Goal: Task Accomplishment & Management: Manage account settings

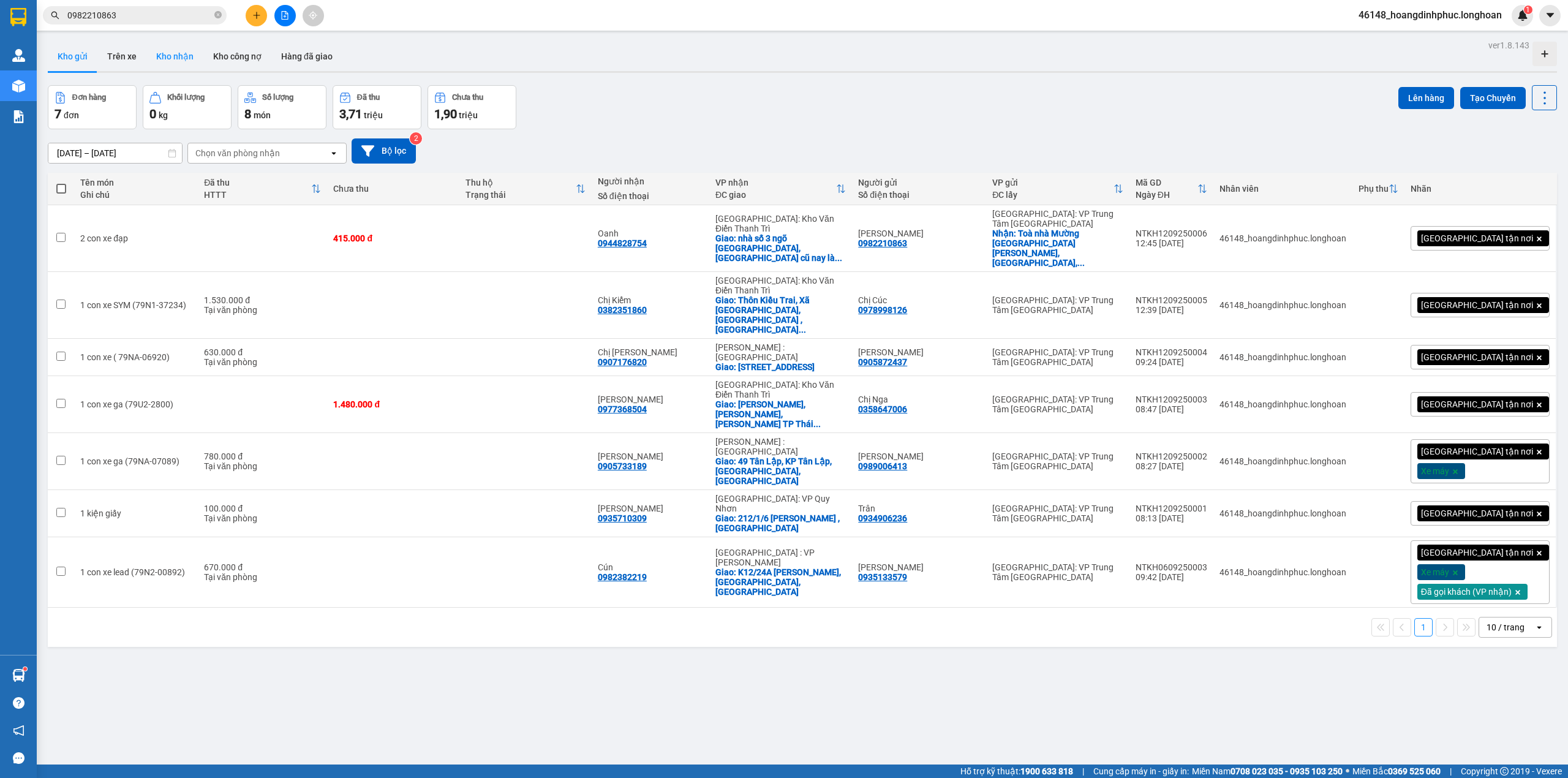
click at [183, 70] on div "Kho gửi Trên xe Kho nhận Kho công nợ Hàng đã giao" at bounding box center [802, 58] width 1509 height 31
click at [177, 60] on button "Kho nhận" at bounding box center [174, 57] width 57 height 30
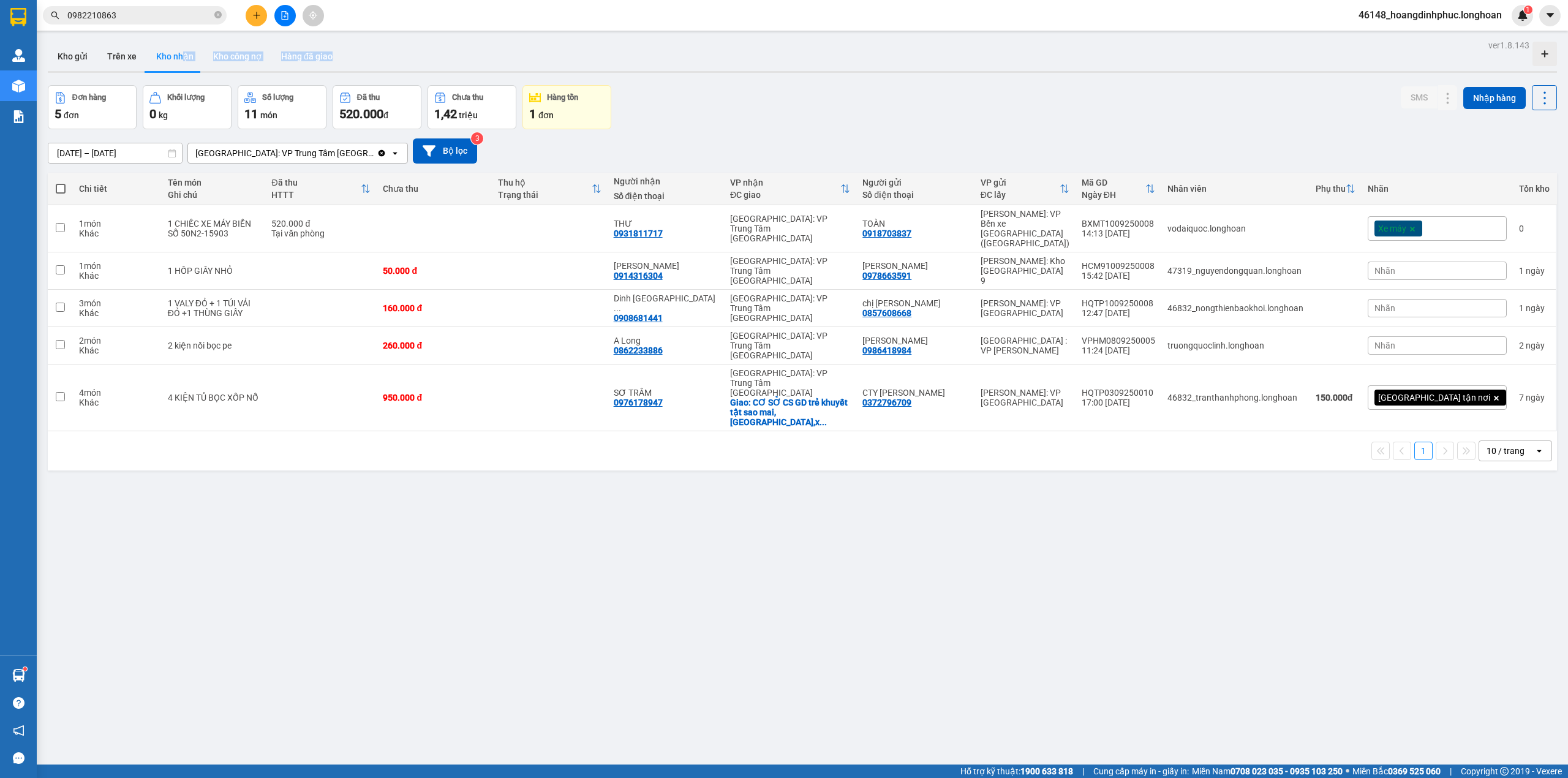
click at [165, 62] on button "Kho nhận" at bounding box center [174, 57] width 57 height 30
drag, startPoint x: 735, startPoint y: 224, endPoint x: 724, endPoint y: 229, distance: 12.1
click at [718, 229] on div "THƯ 0931811717" at bounding box center [665, 228] width 104 height 19
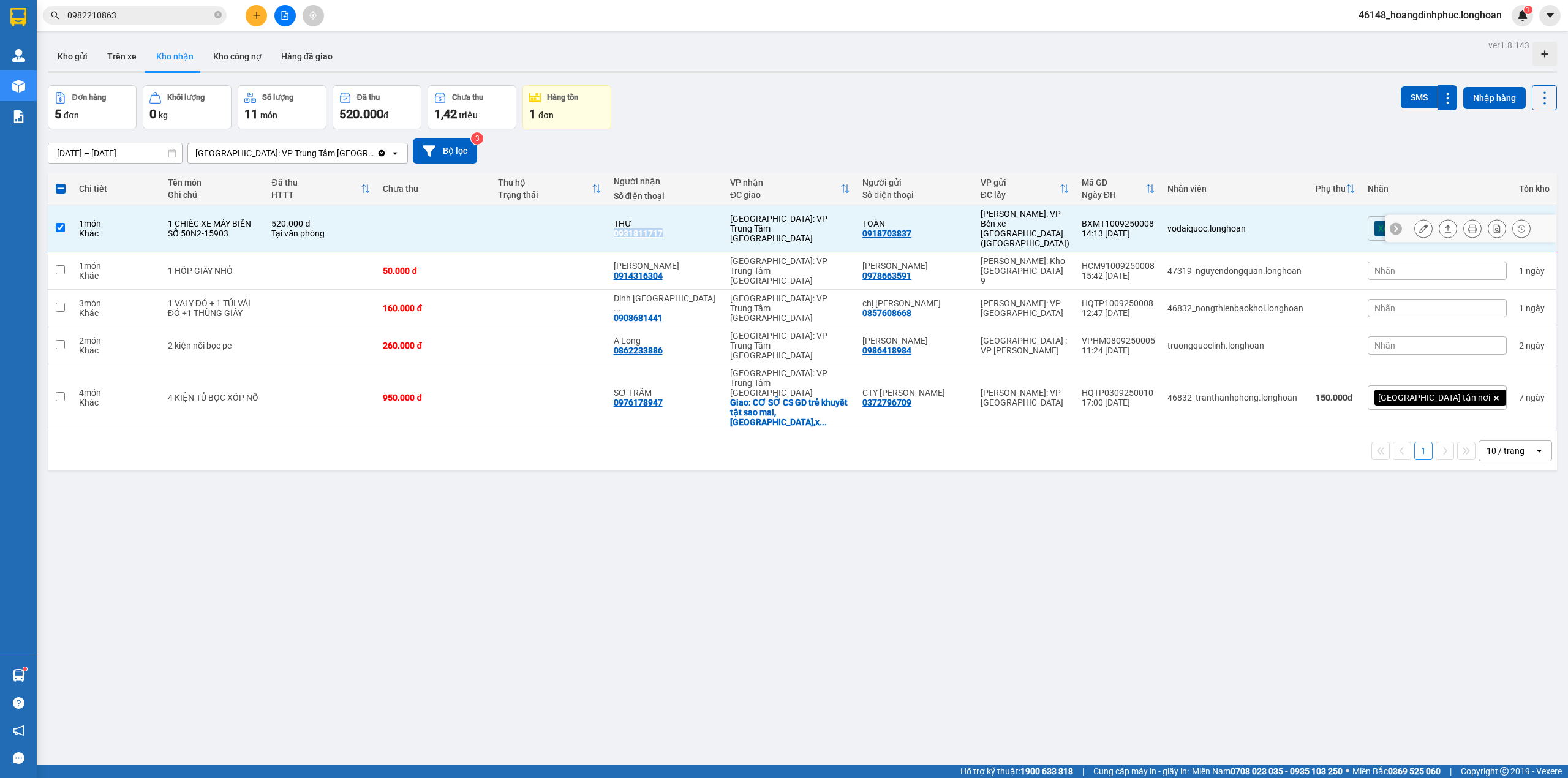
copy div "0931811717"
click at [577, 216] on td at bounding box center [550, 229] width 115 height 47
checkbox input "false"
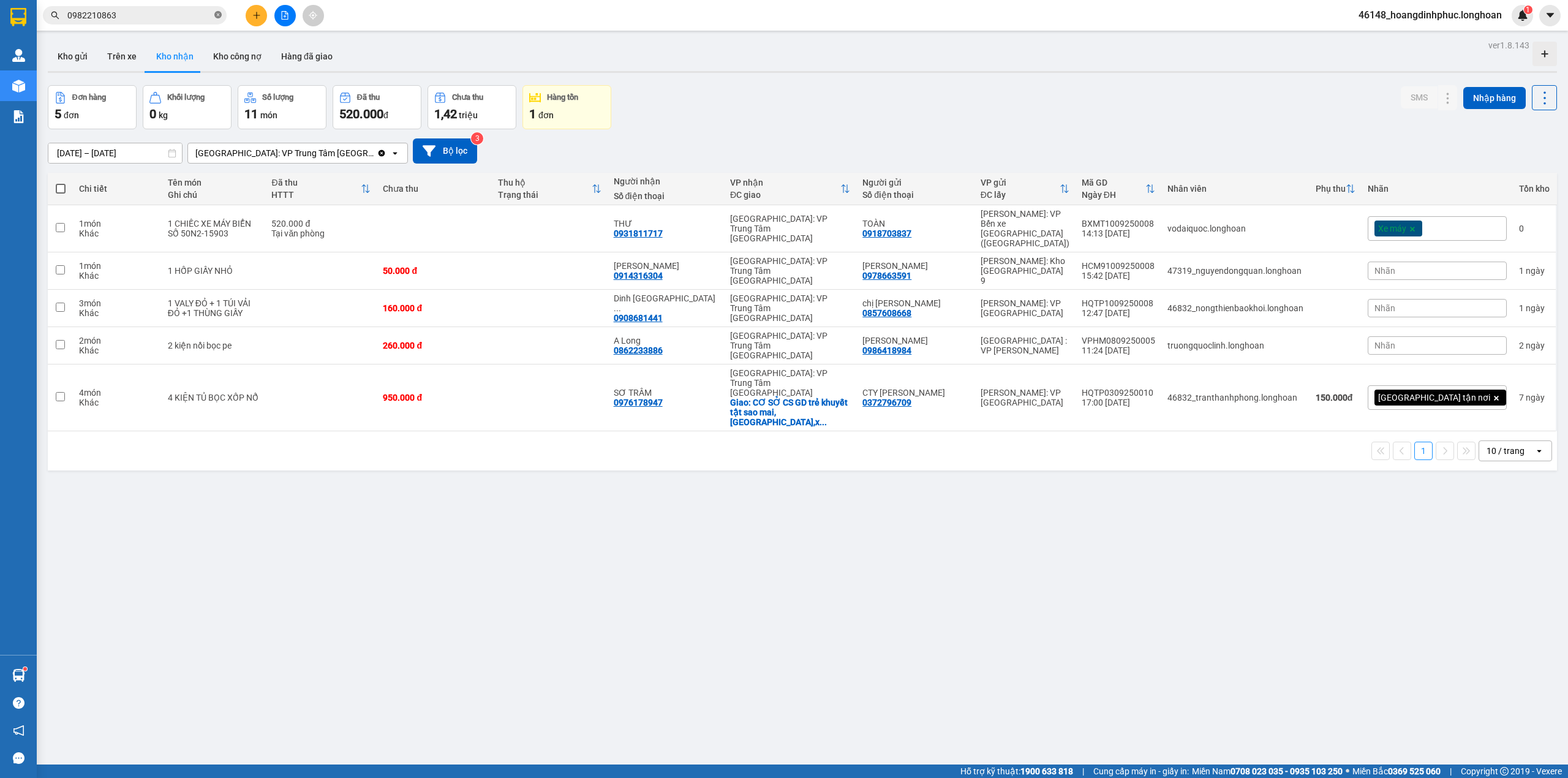
click at [216, 16] on icon "close-circle" at bounding box center [218, 15] width 7 height 7
paste input "0973628090"
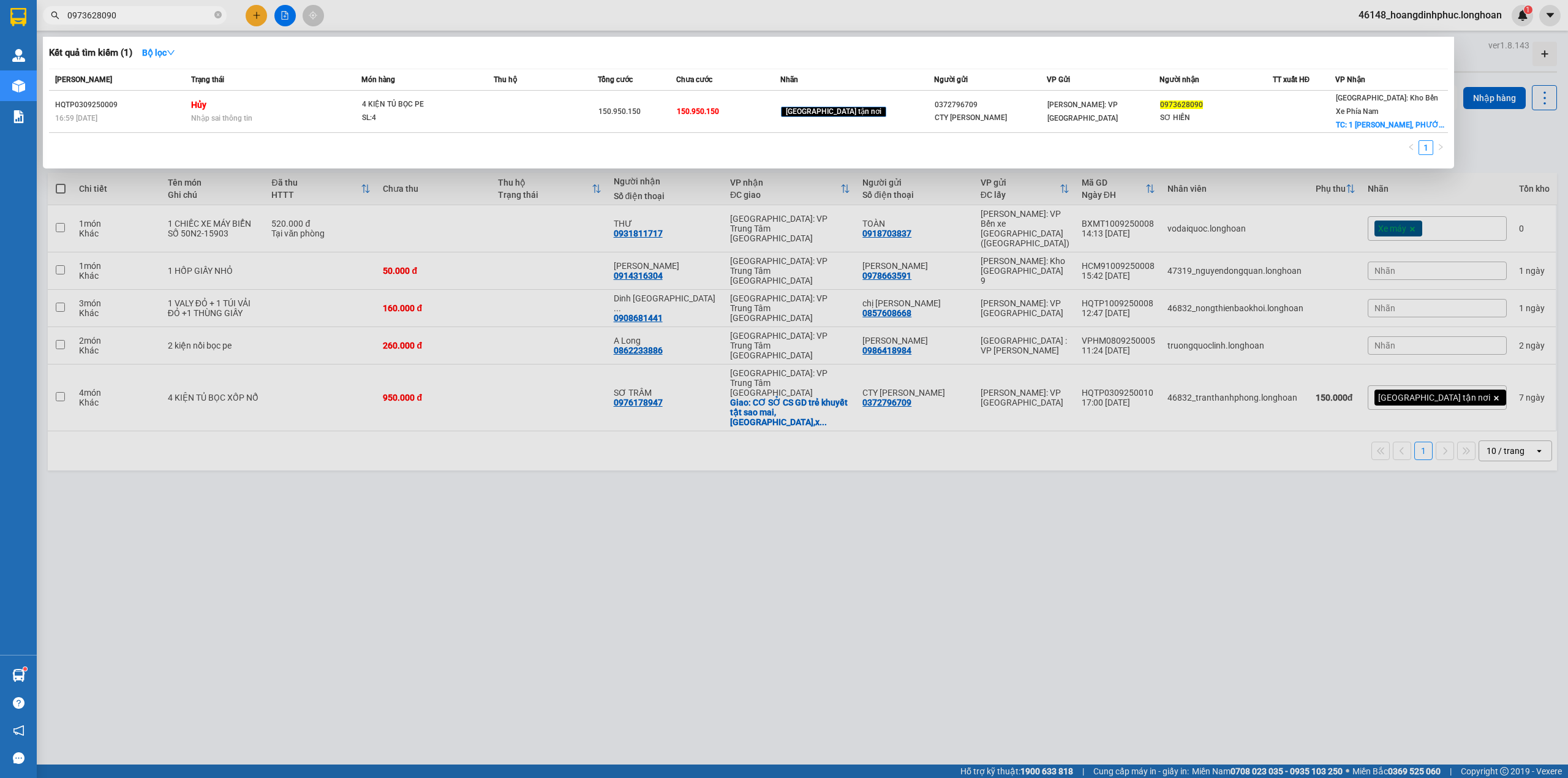
type input "0973628090"
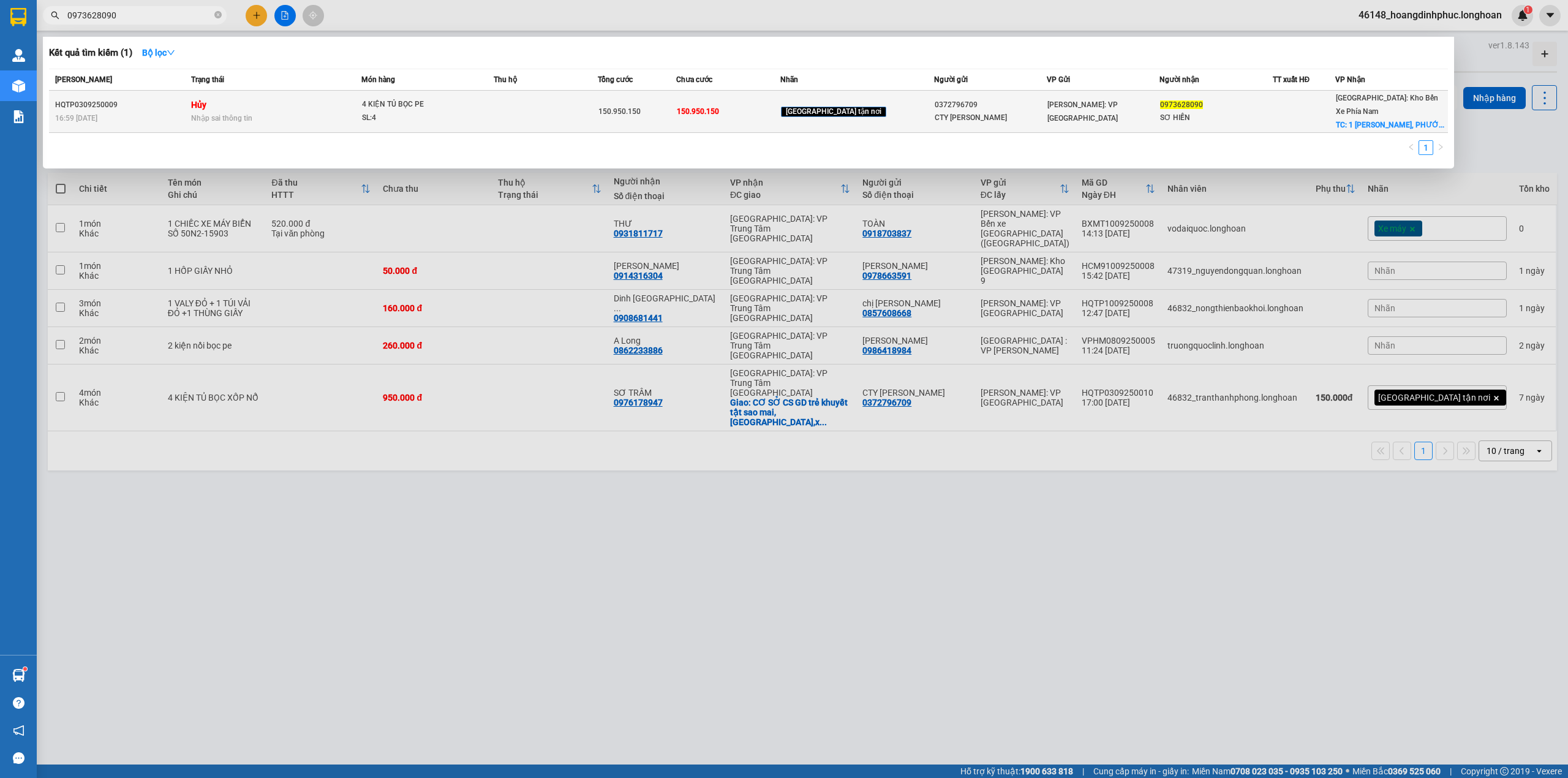
click at [574, 106] on td at bounding box center [545, 112] width 104 height 42
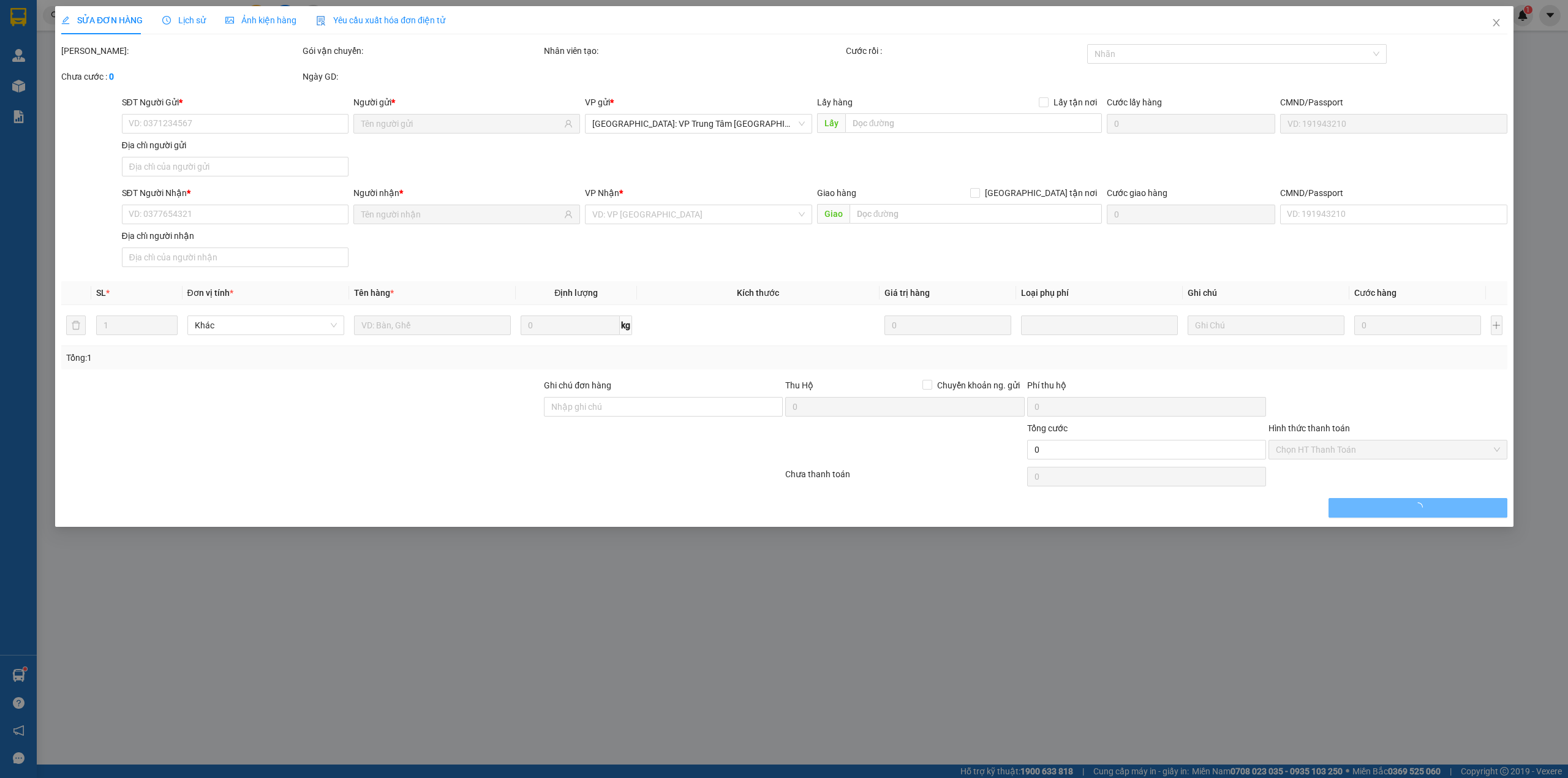
type input "0372796709"
type input "CTY [PERSON_NAME]"
type input "0973628090"
type input "SƠ HIỀN"
checkbox input "true"
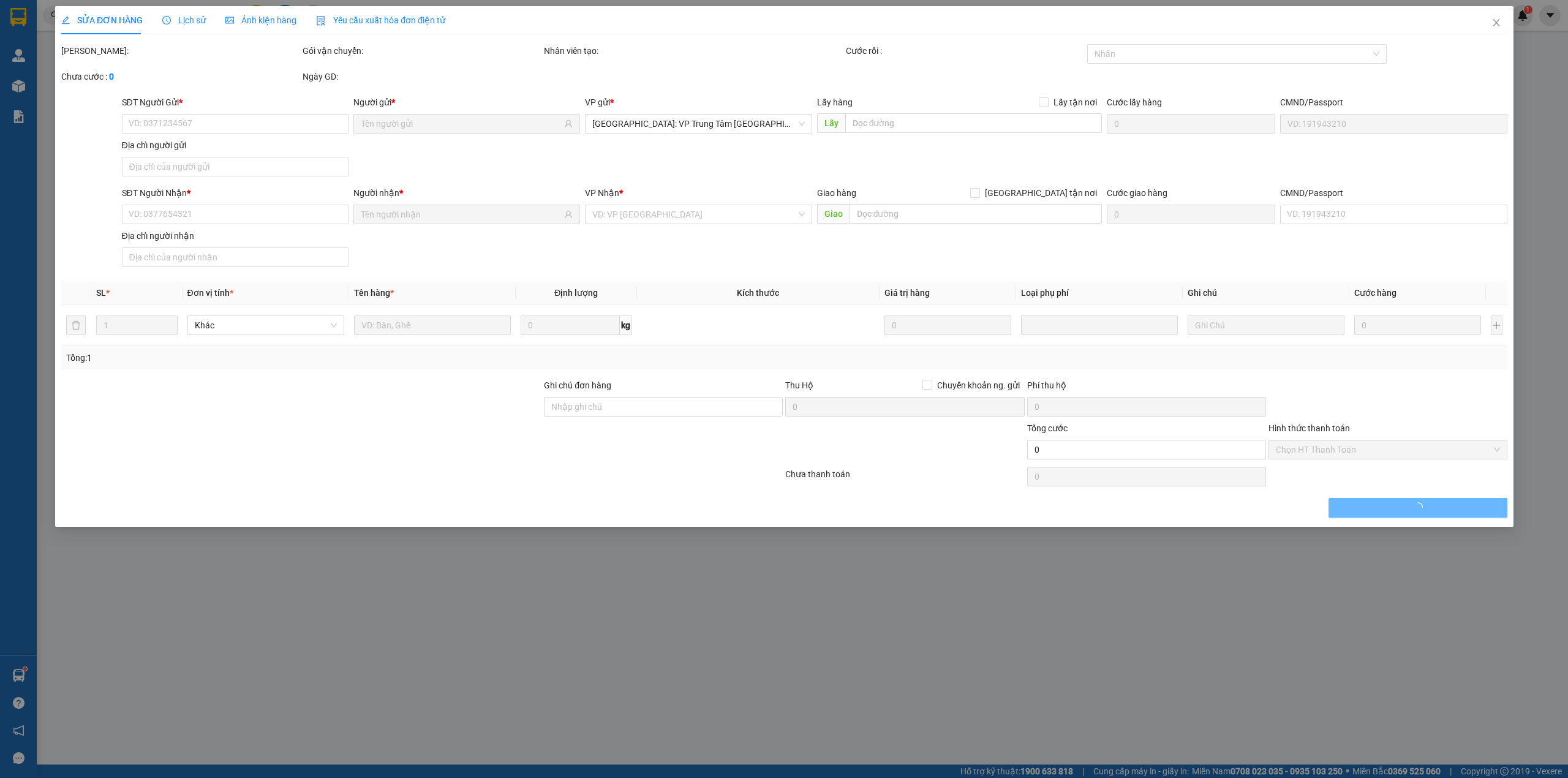
type input "1 [PERSON_NAME], [GEOGRAPHIC_DATA], [GEOGRAPHIC_DATA]"
type input "800.000"
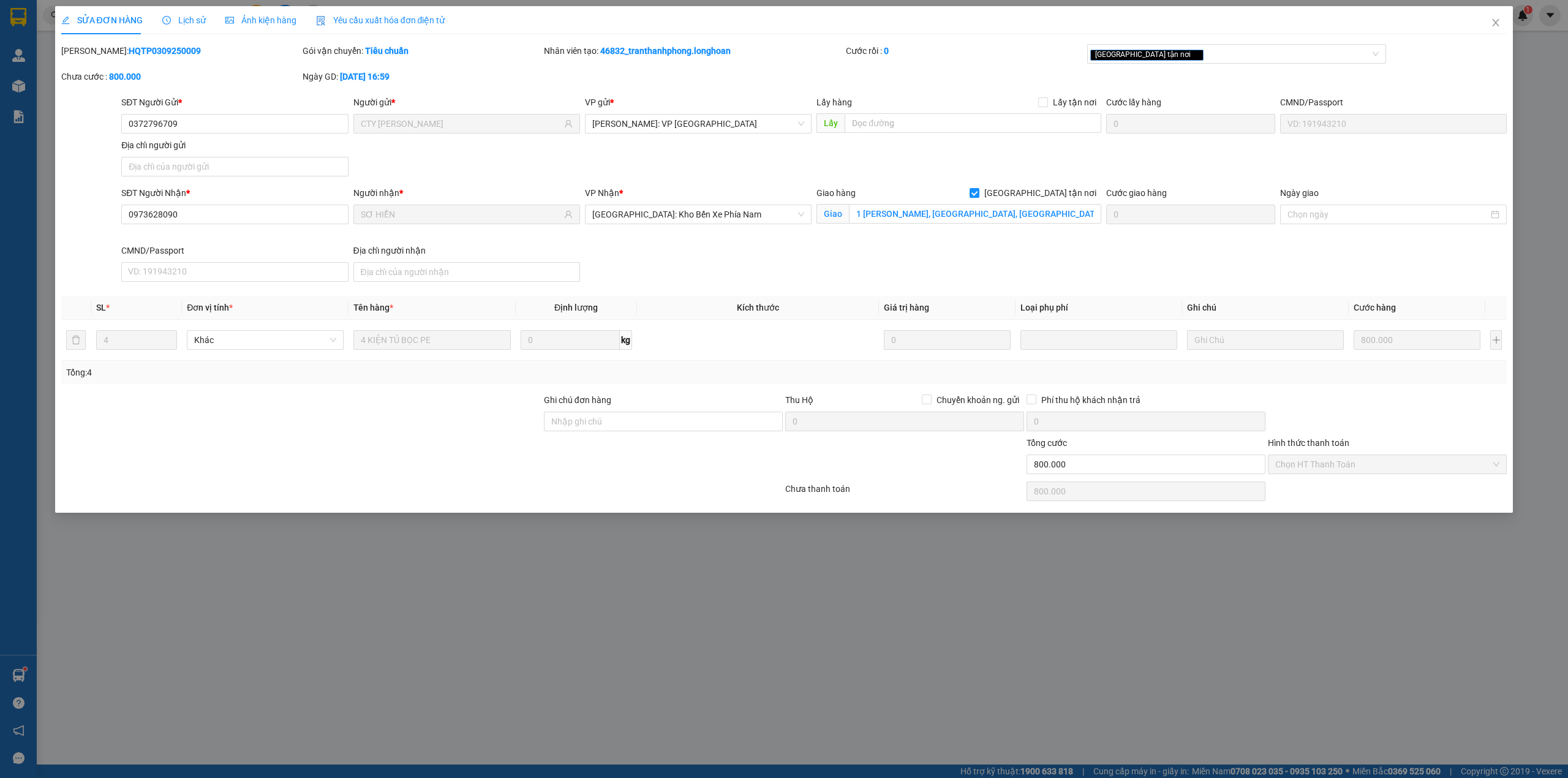
click at [193, 21] on span "Lịch sử" at bounding box center [184, 20] width 44 height 10
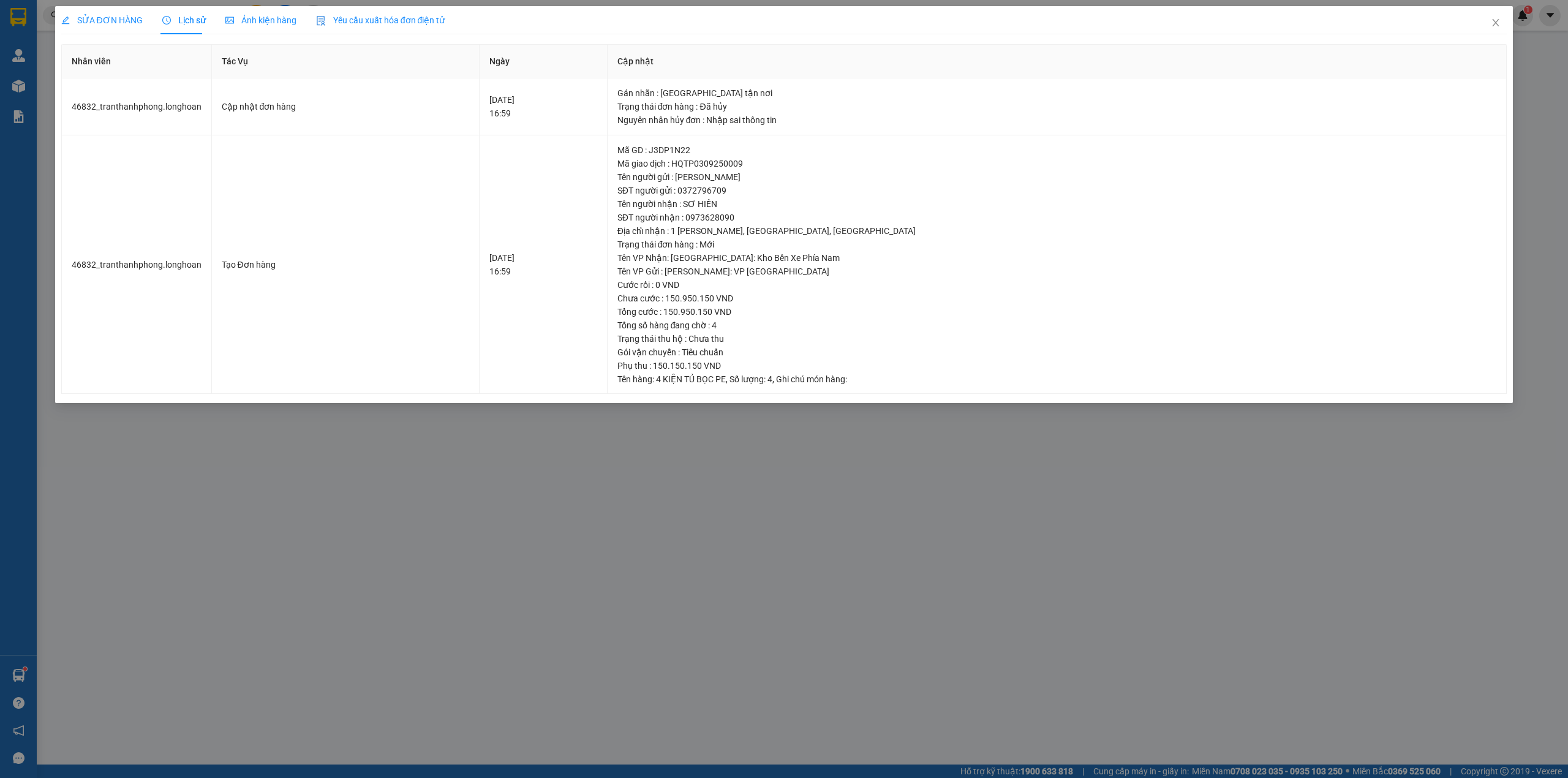
click at [133, 16] on span "SỬA ĐƠN HÀNG" at bounding box center [101, 20] width 81 height 10
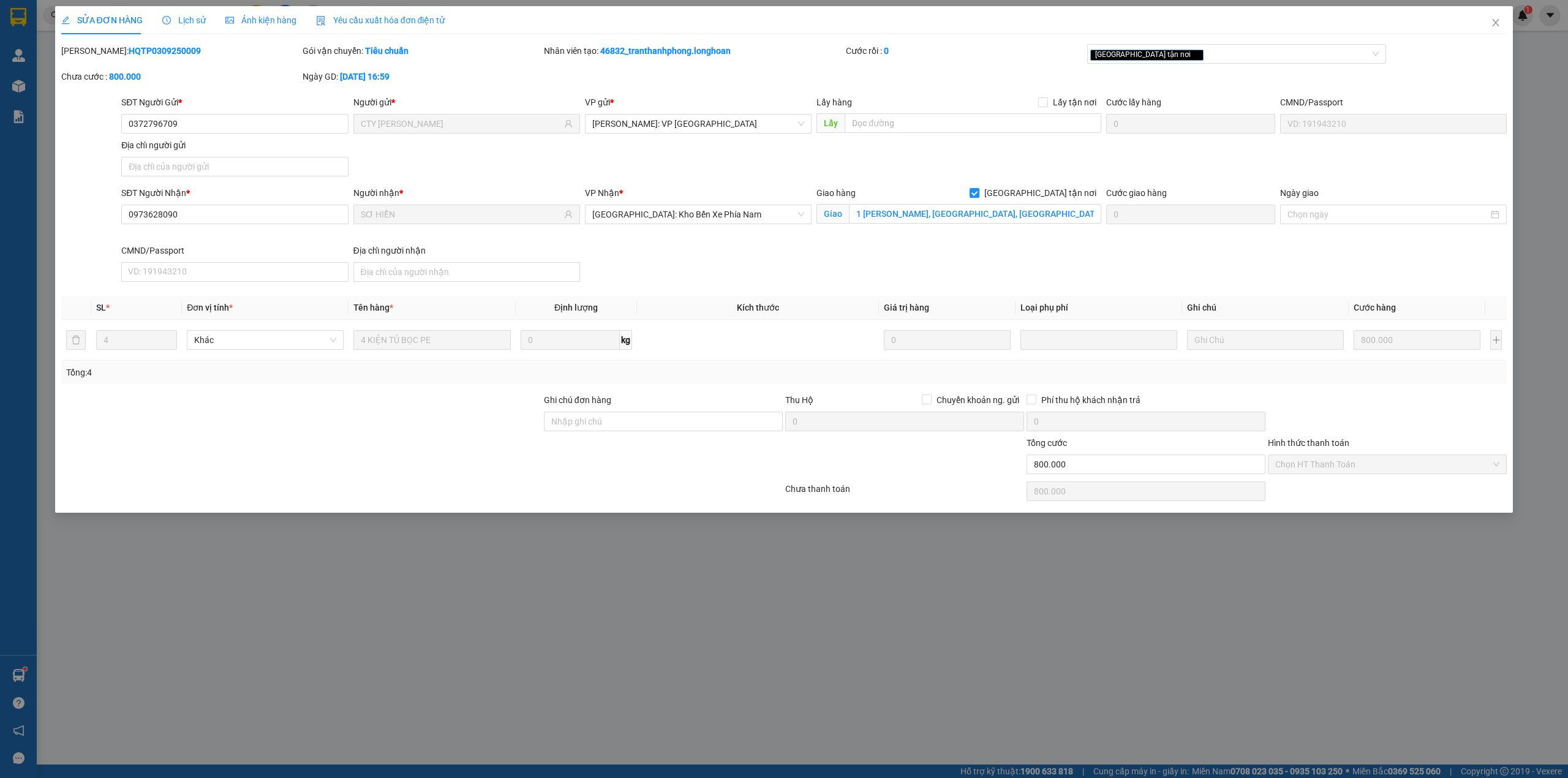
click at [191, 25] on div "Lịch sử" at bounding box center [184, 19] width 44 height 13
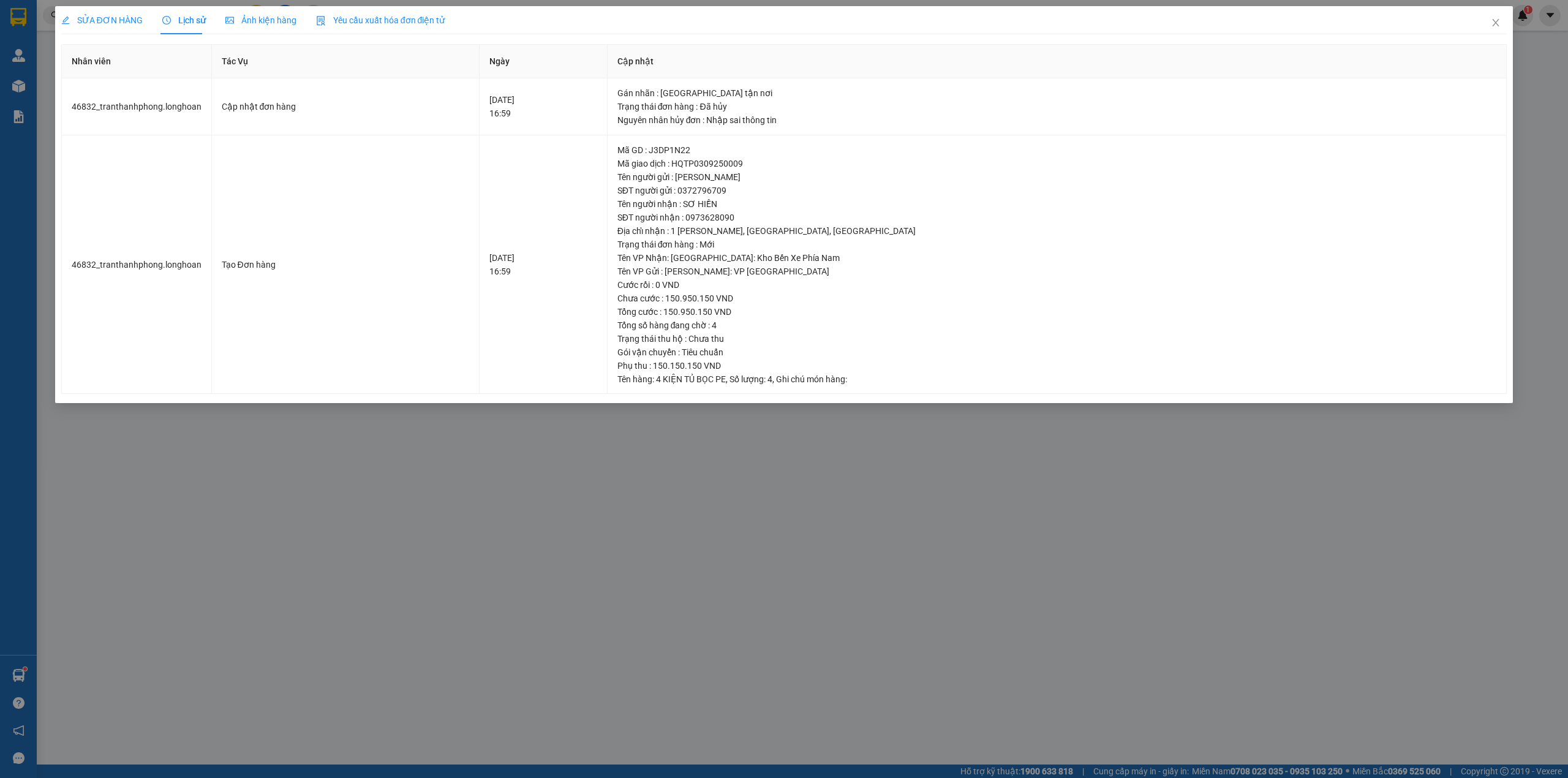
click at [110, 25] on div "SỬA ĐƠN HÀNG" at bounding box center [101, 19] width 81 height 13
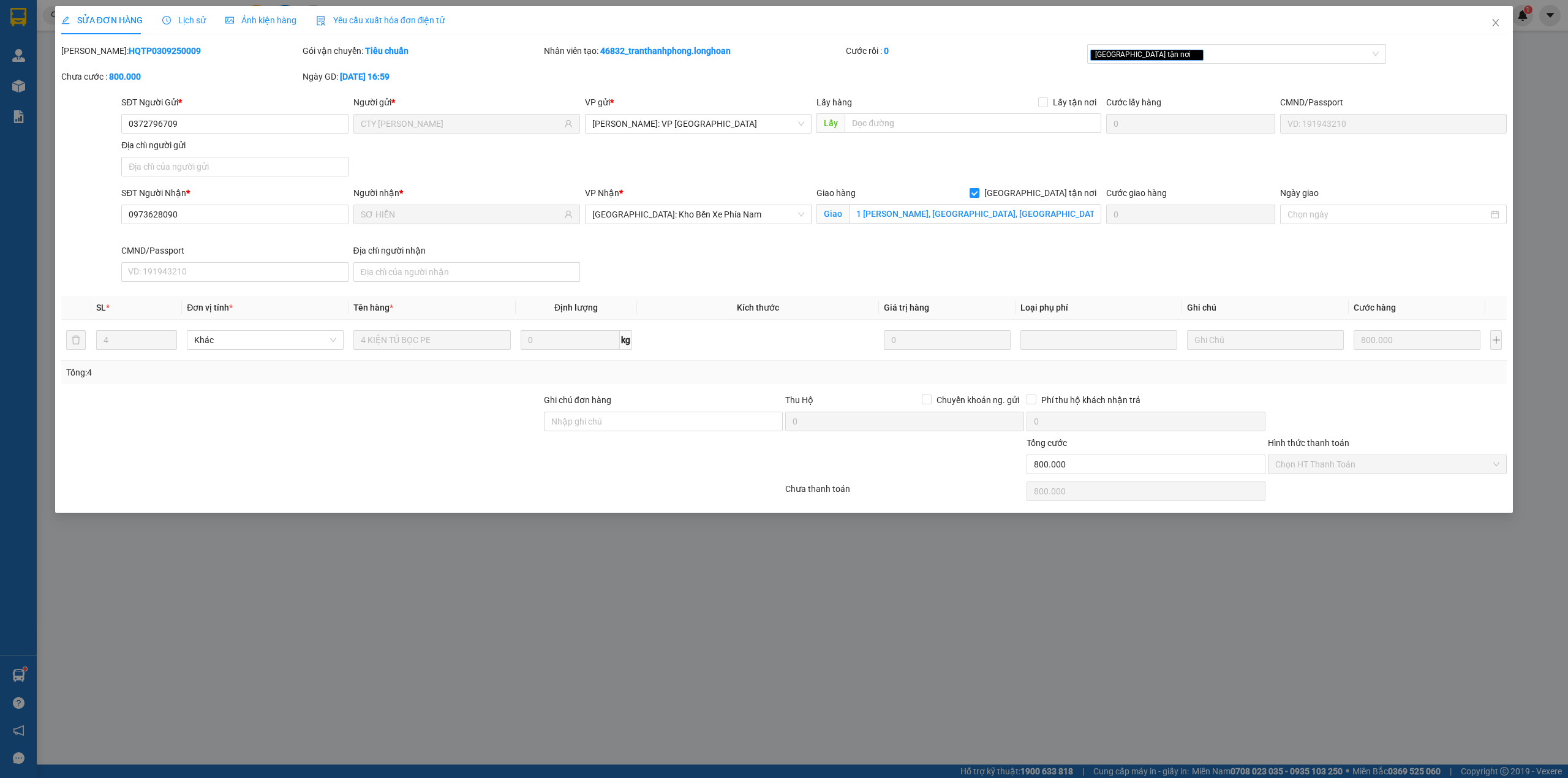
click at [190, 24] on span "Lịch sử" at bounding box center [184, 20] width 44 height 10
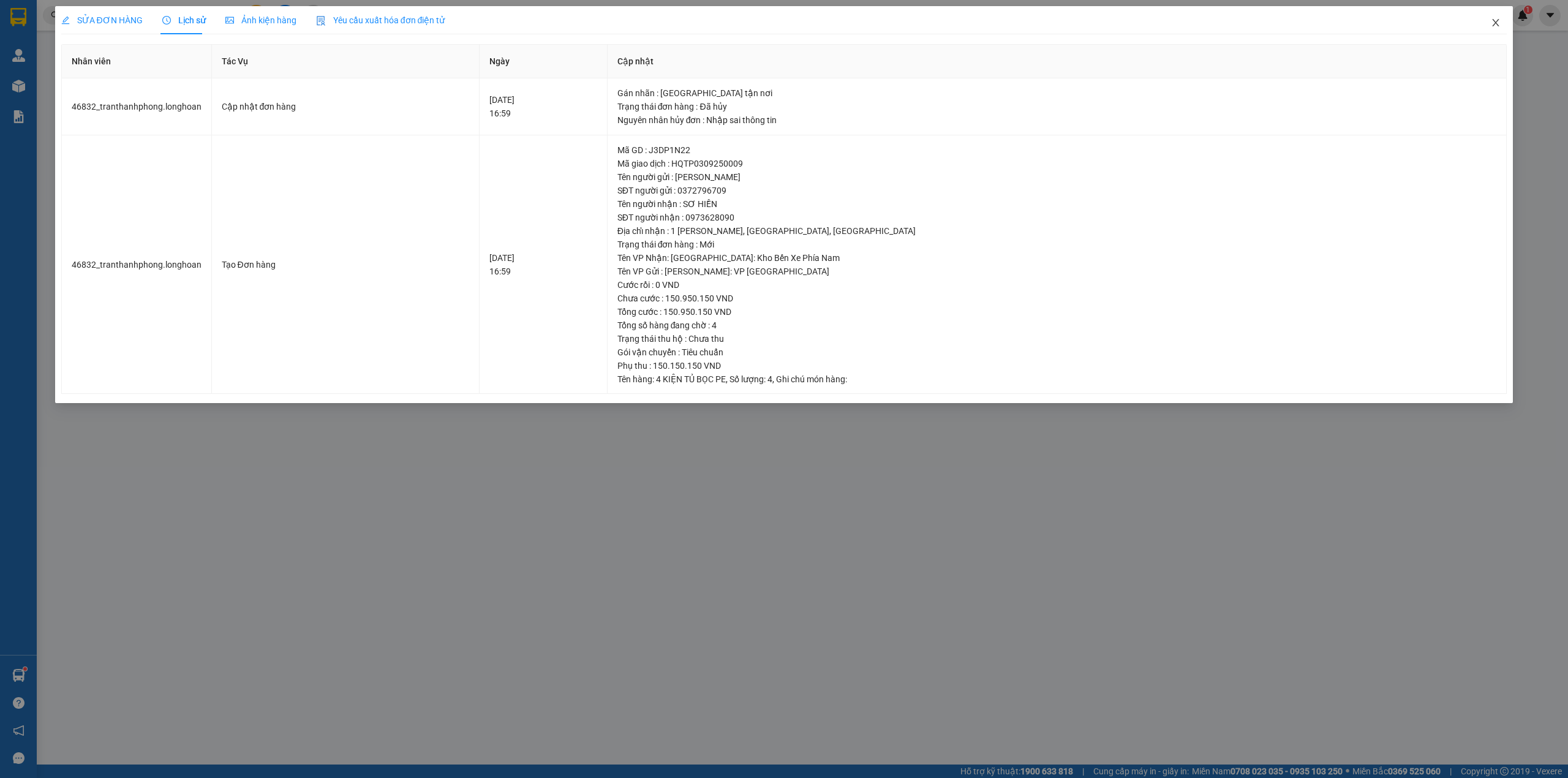
click at [1497, 23] on icon "close" at bounding box center [1495, 22] width 10 height 10
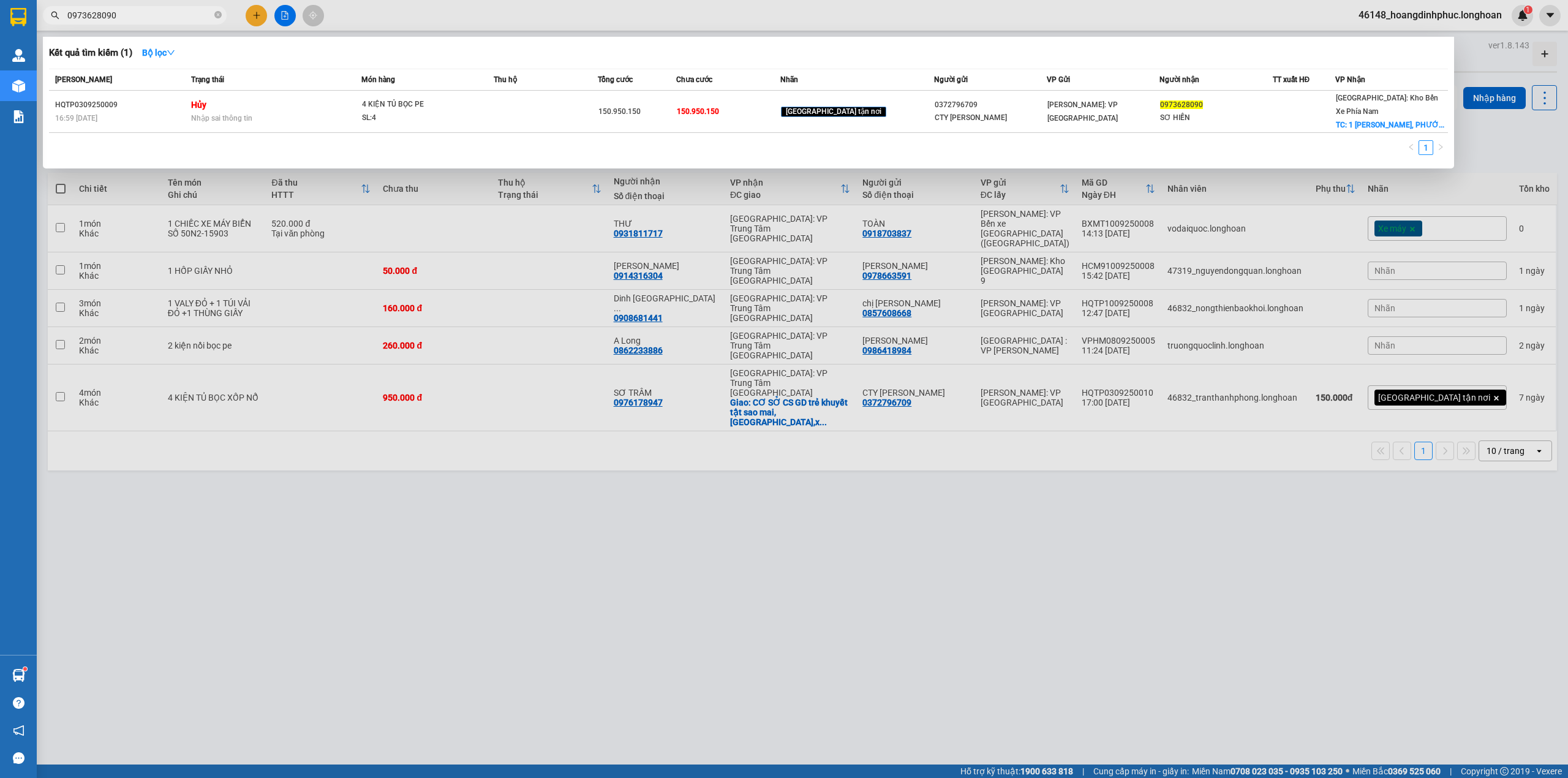
click at [147, 13] on input "0973628090" at bounding box center [139, 15] width 144 height 13
click at [643, 293] on div at bounding box center [784, 389] width 1568 height 778
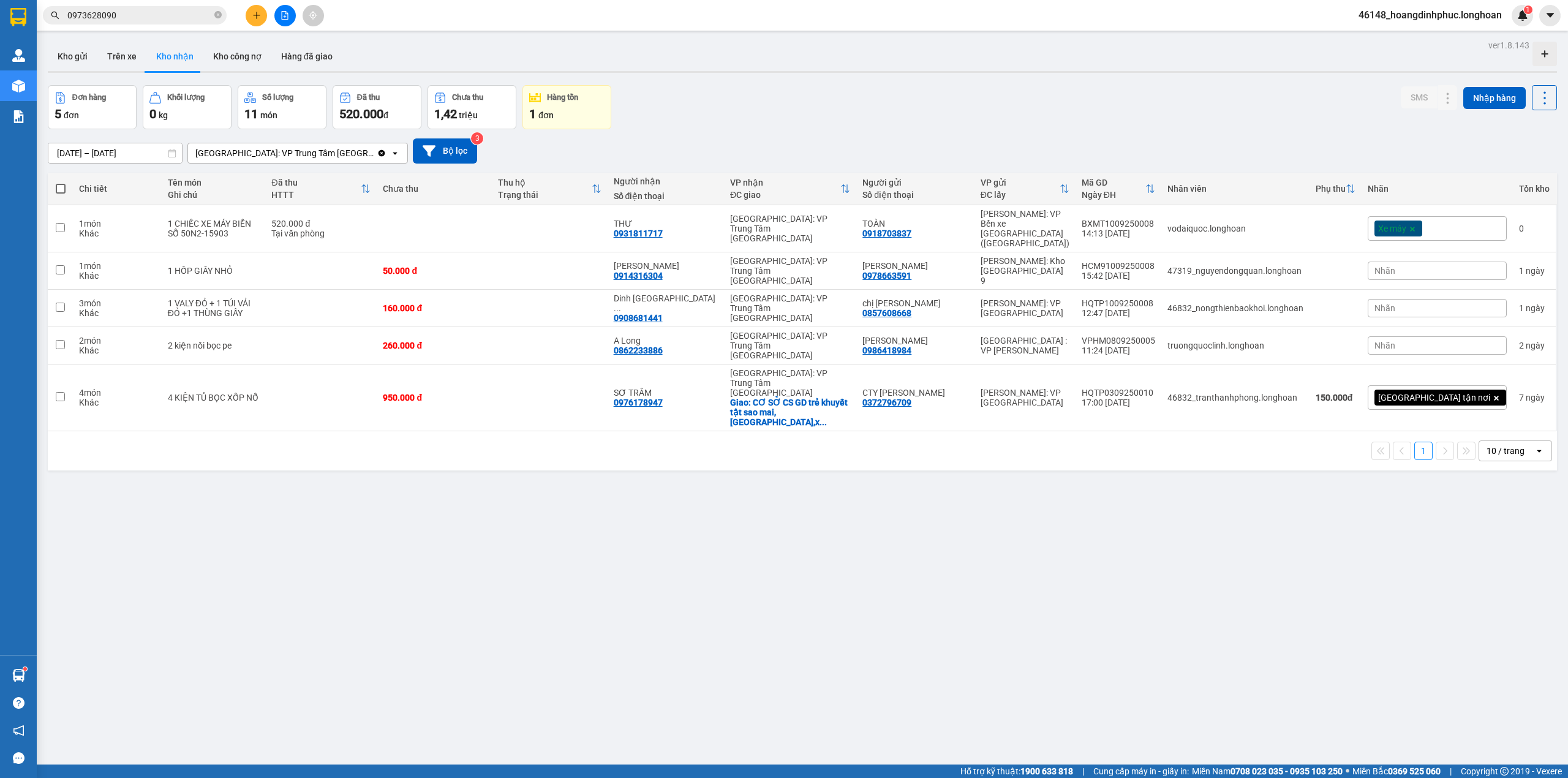
click at [182, 12] on input "0973628090" at bounding box center [139, 15] width 144 height 13
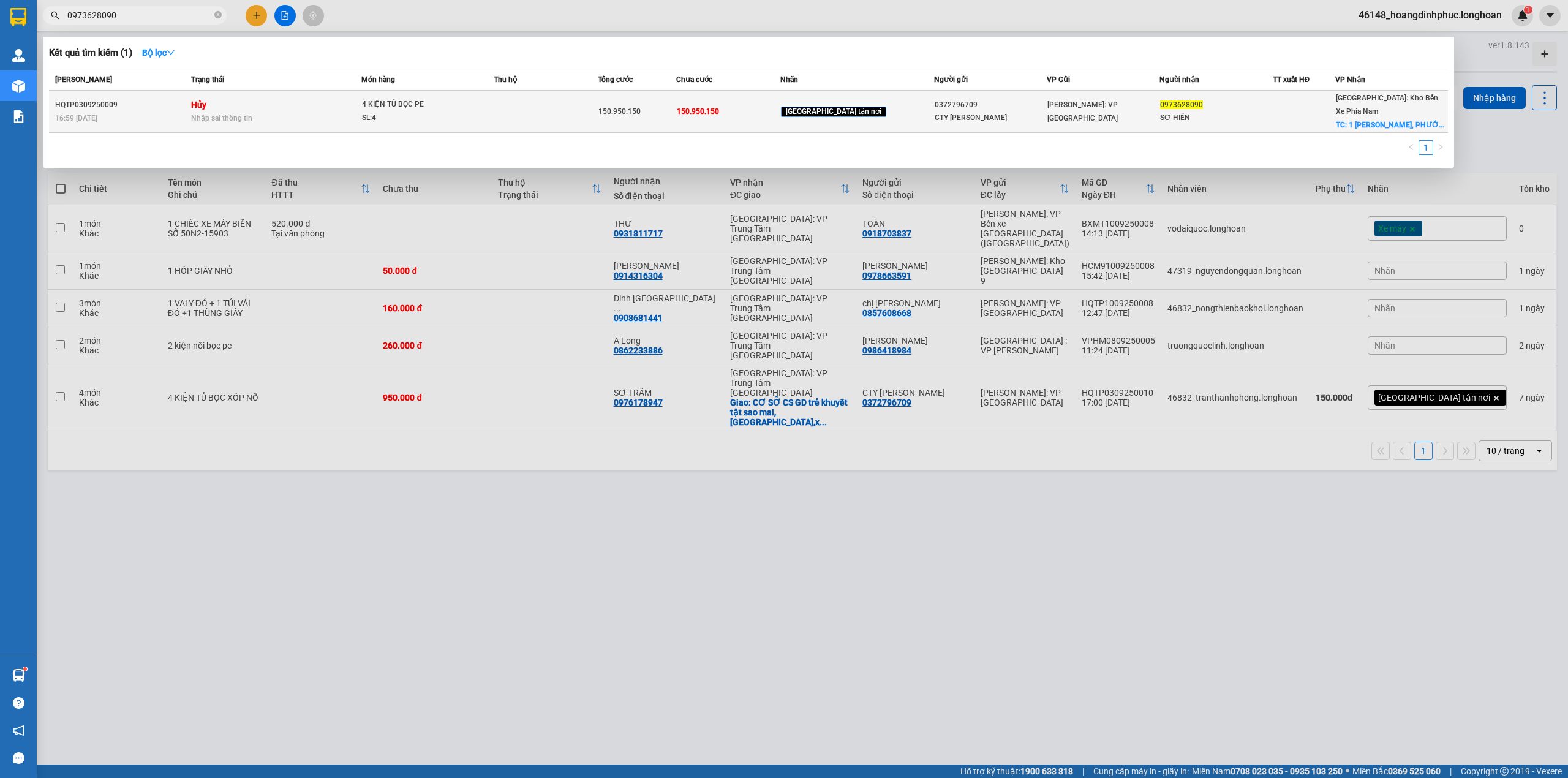
click at [781, 116] on td "150.950.150" at bounding box center [728, 112] width 104 height 42
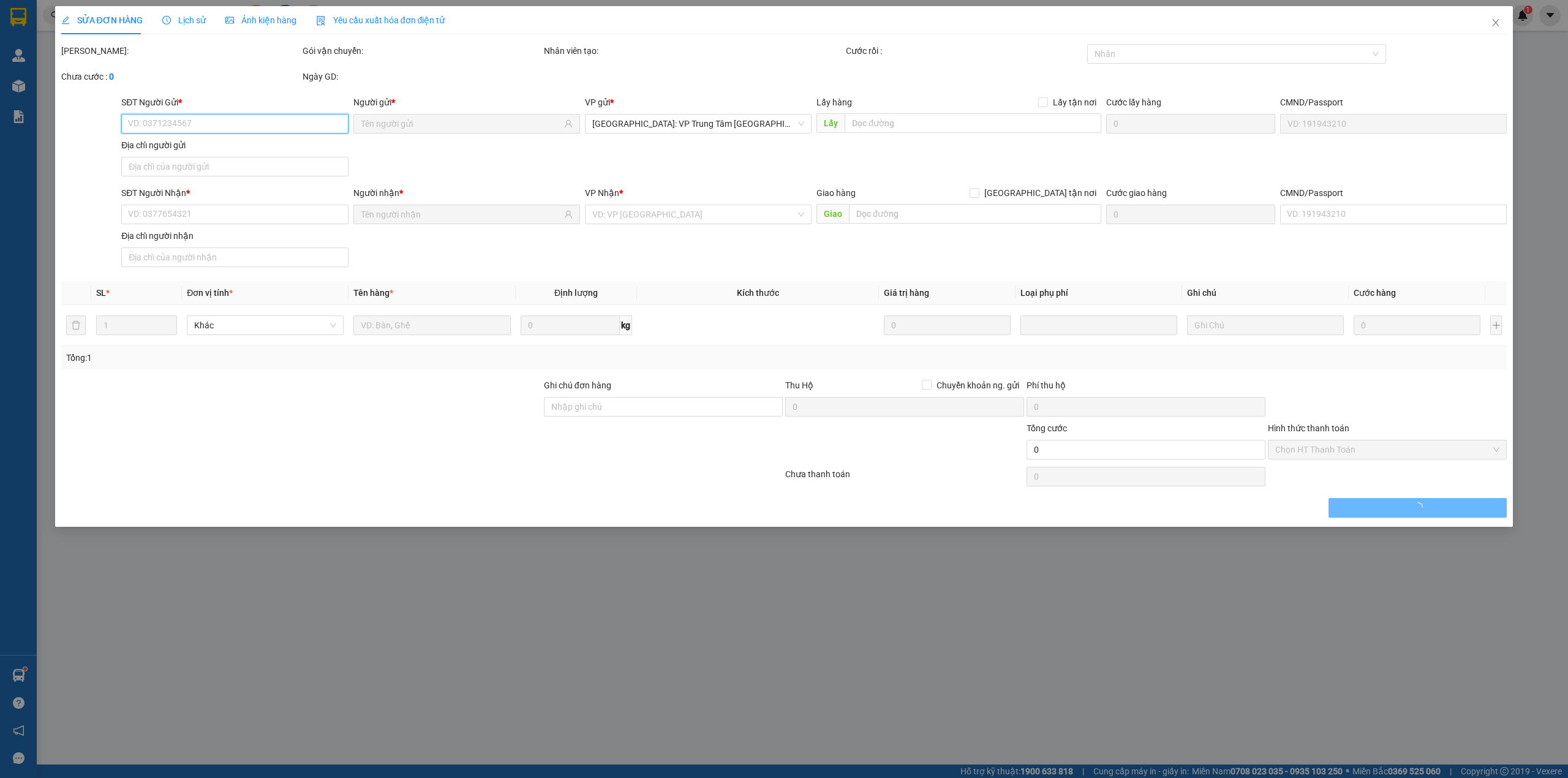
type input "0372796709"
type input "CTY [PERSON_NAME]"
type input "0973628090"
type input "SƠ HIỀN"
checkbox input "true"
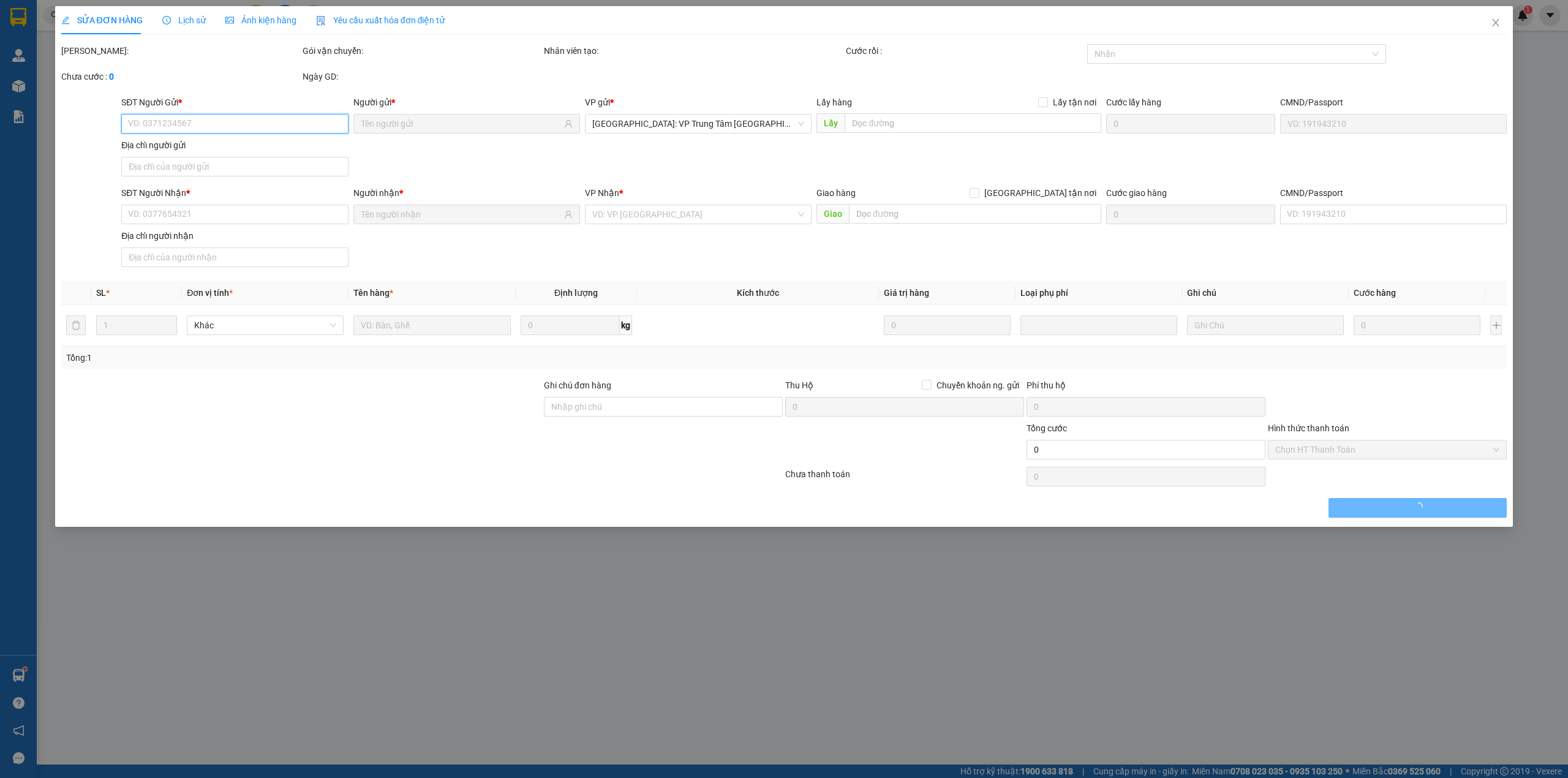
type input "1 [PERSON_NAME], [GEOGRAPHIC_DATA], [GEOGRAPHIC_DATA]"
type input "800.000"
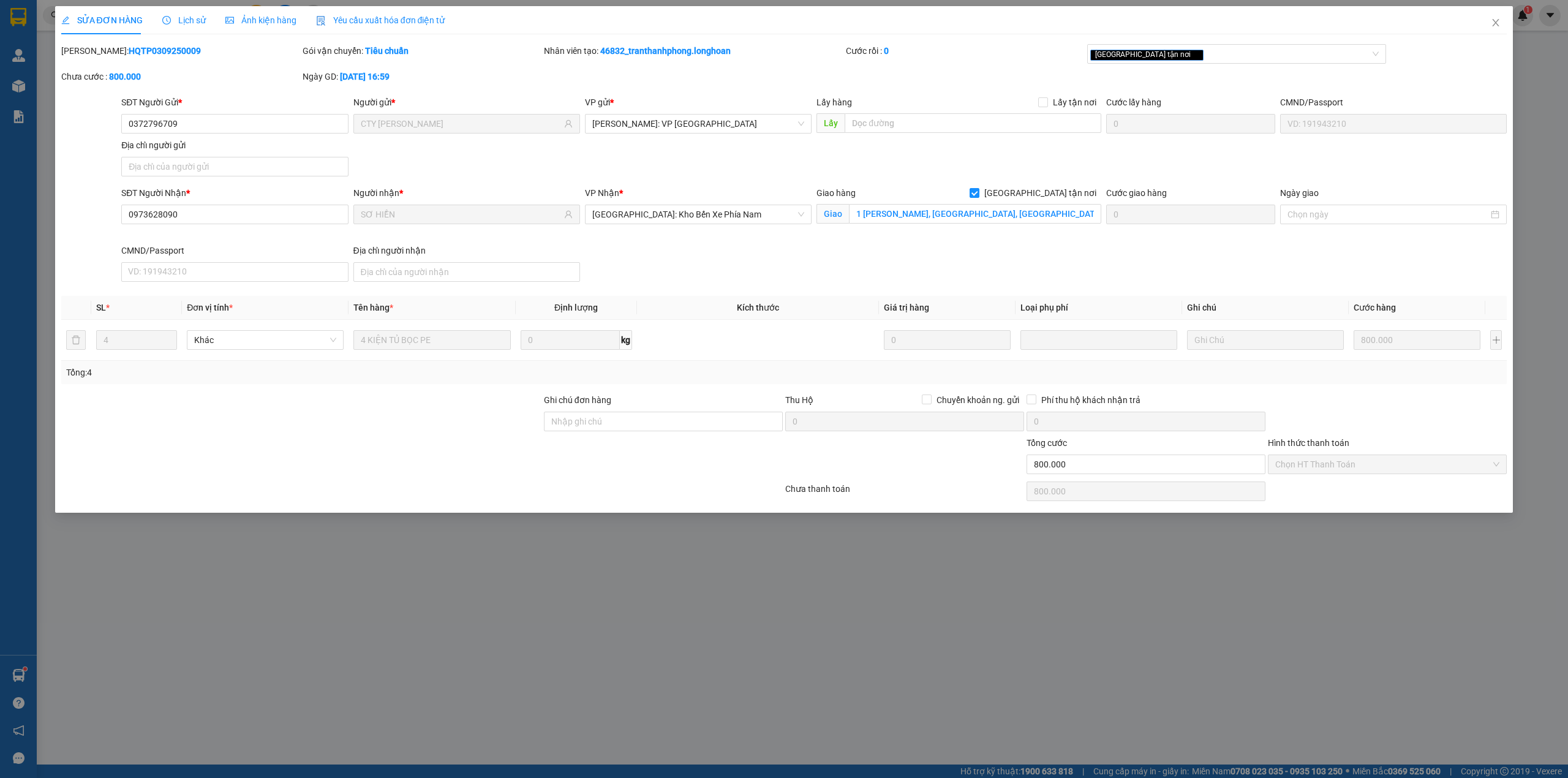
click at [194, 23] on span "Lịch sử" at bounding box center [184, 20] width 44 height 10
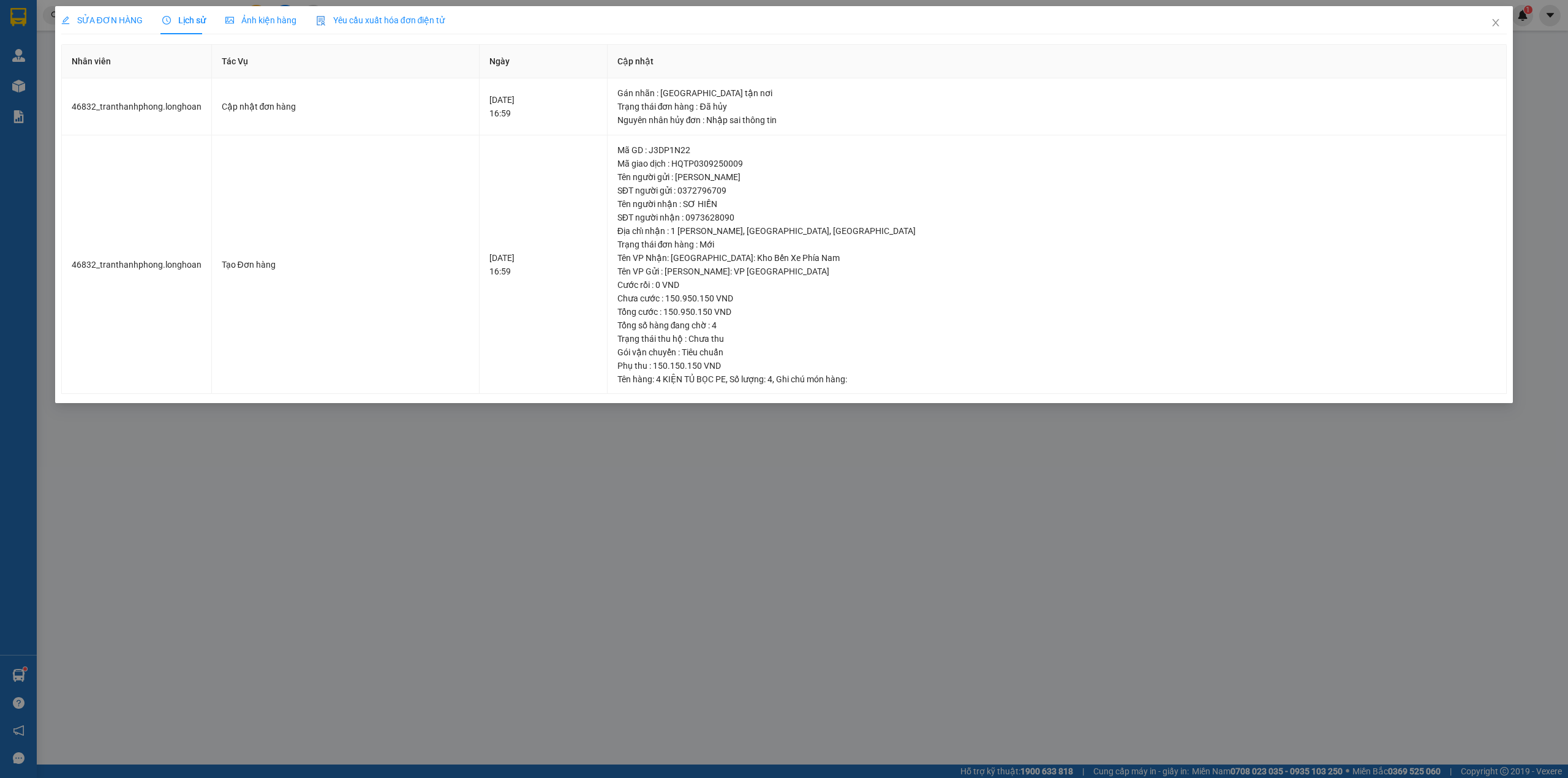
click at [134, 30] on div "SỬA ĐƠN HÀNG" at bounding box center [101, 20] width 81 height 28
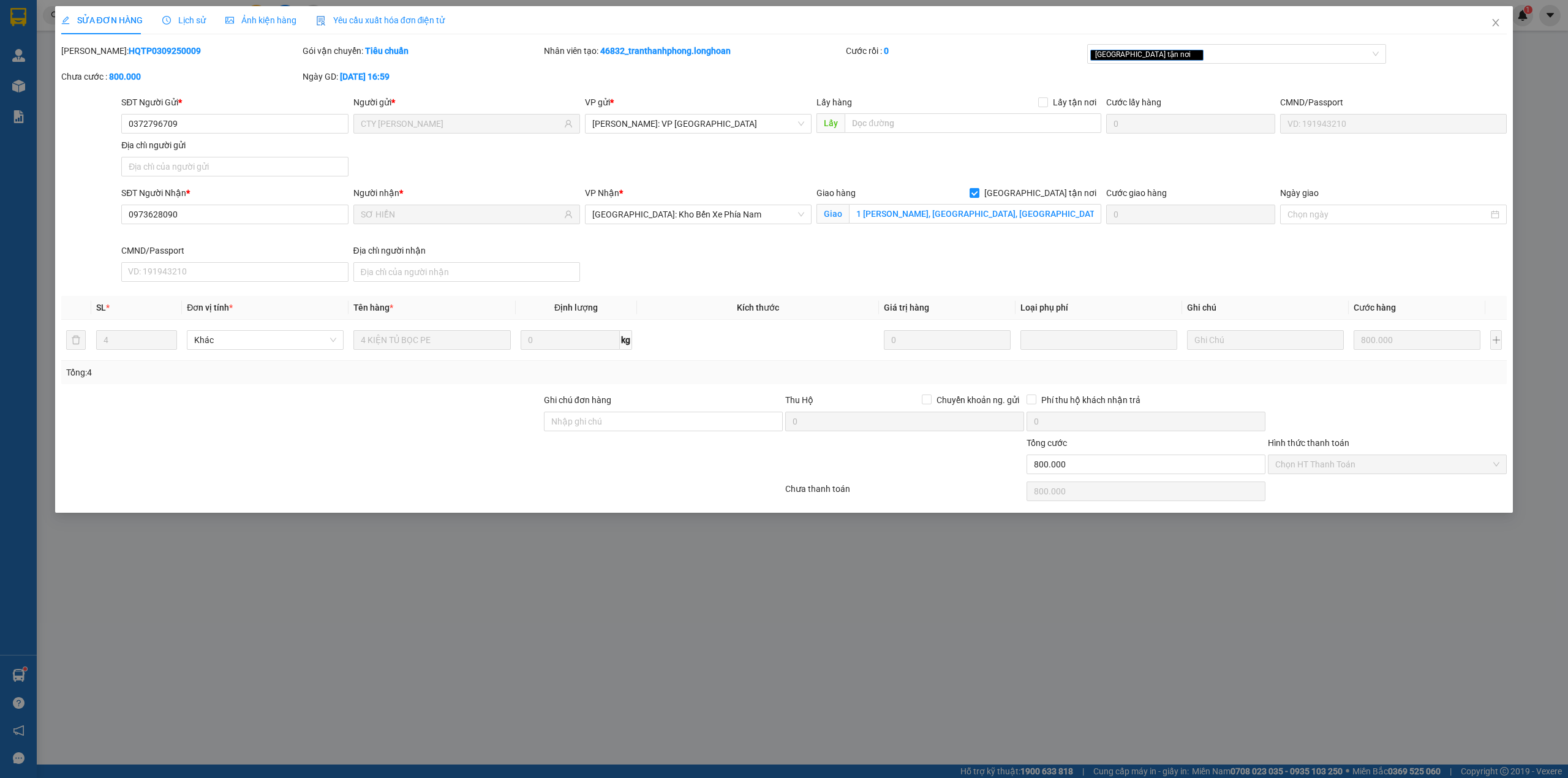
click at [172, 27] on div "Lịch sử" at bounding box center [184, 20] width 44 height 28
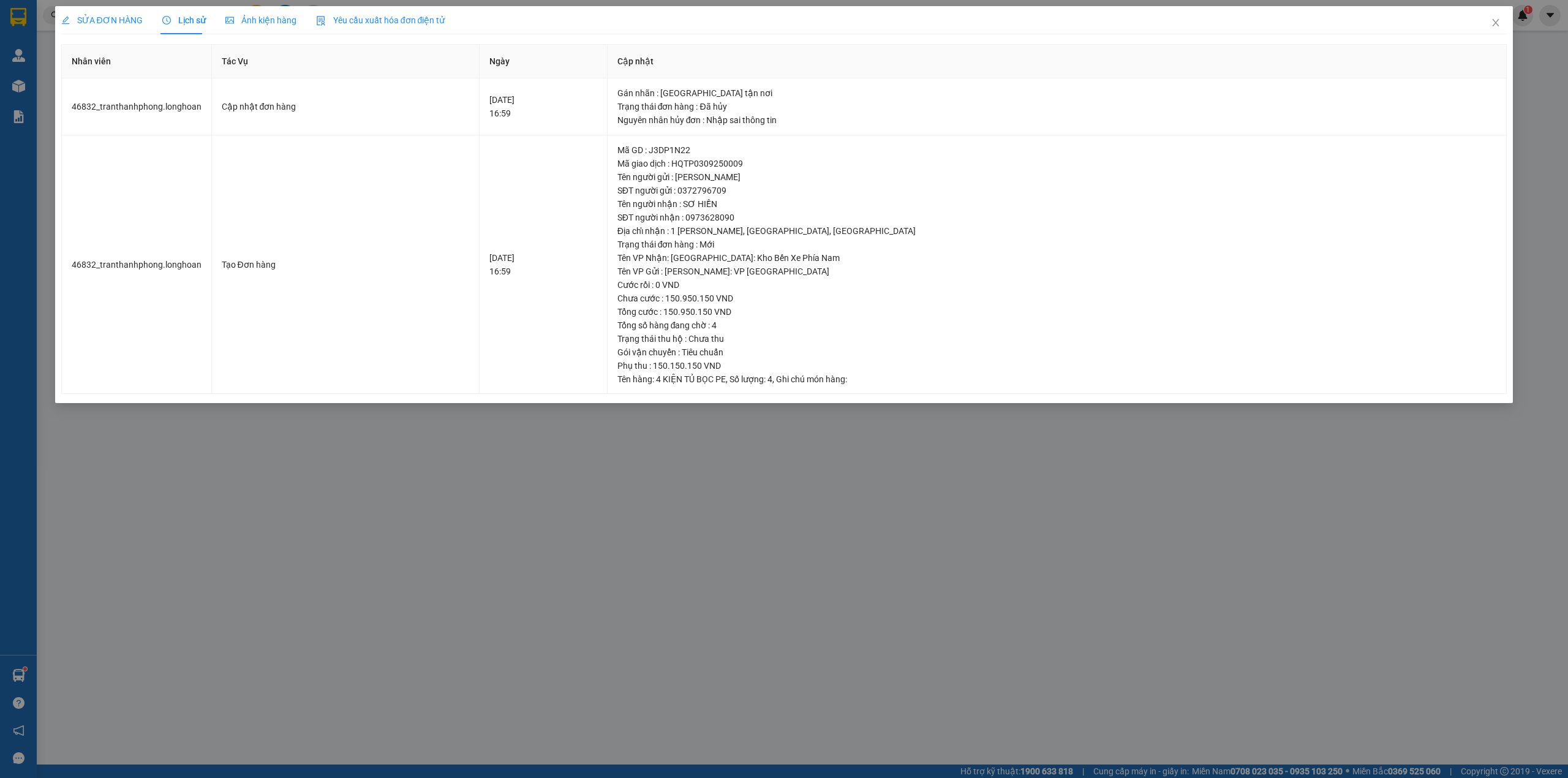
click at [112, 18] on span "SỬA ĐƠN HÀNG" at bounding box center [101, 20] width 81 height 10
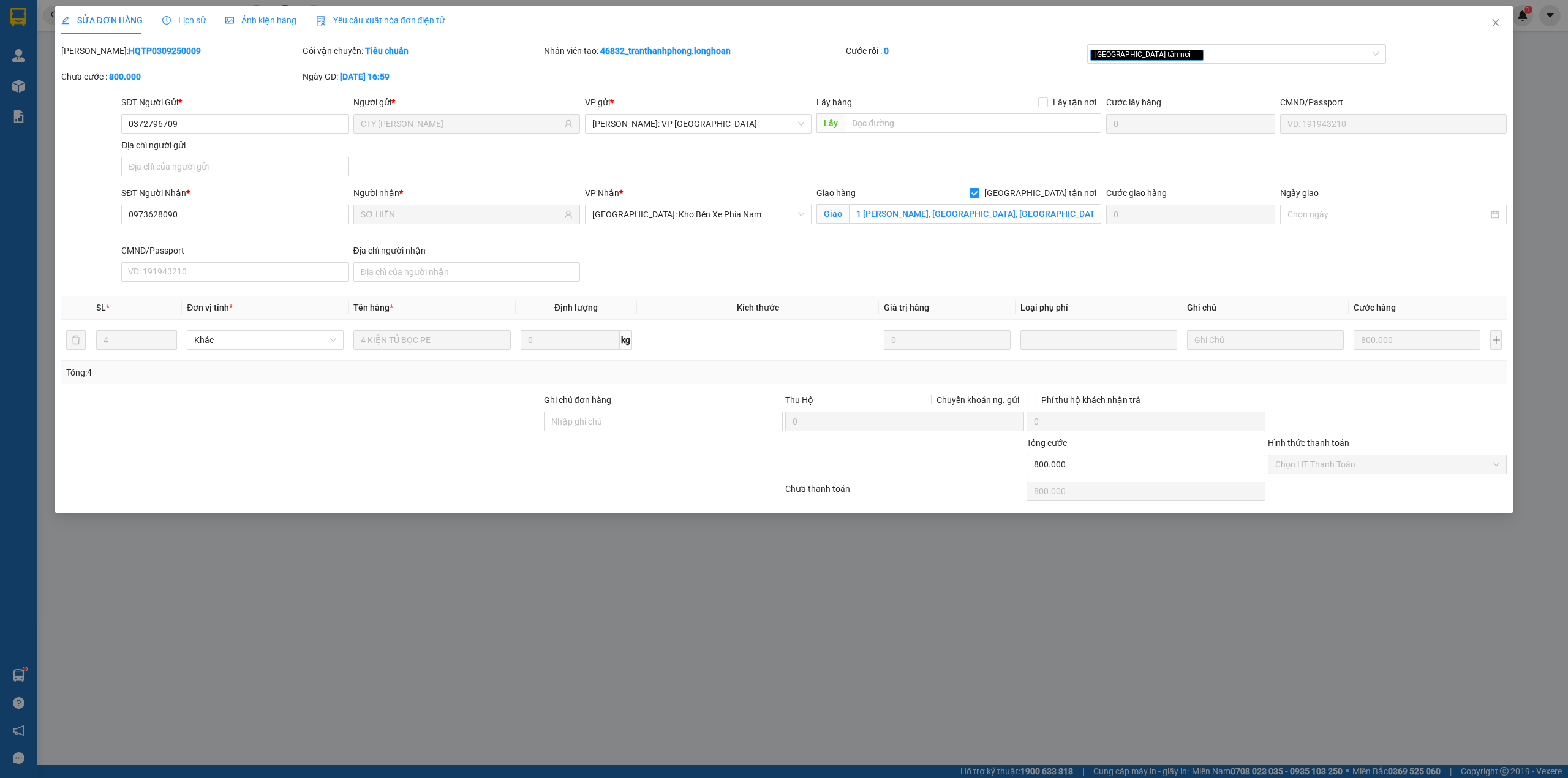
click at [169, 13] on div "Lịch sử" at bounding box center [184, 19] width 44 height 13
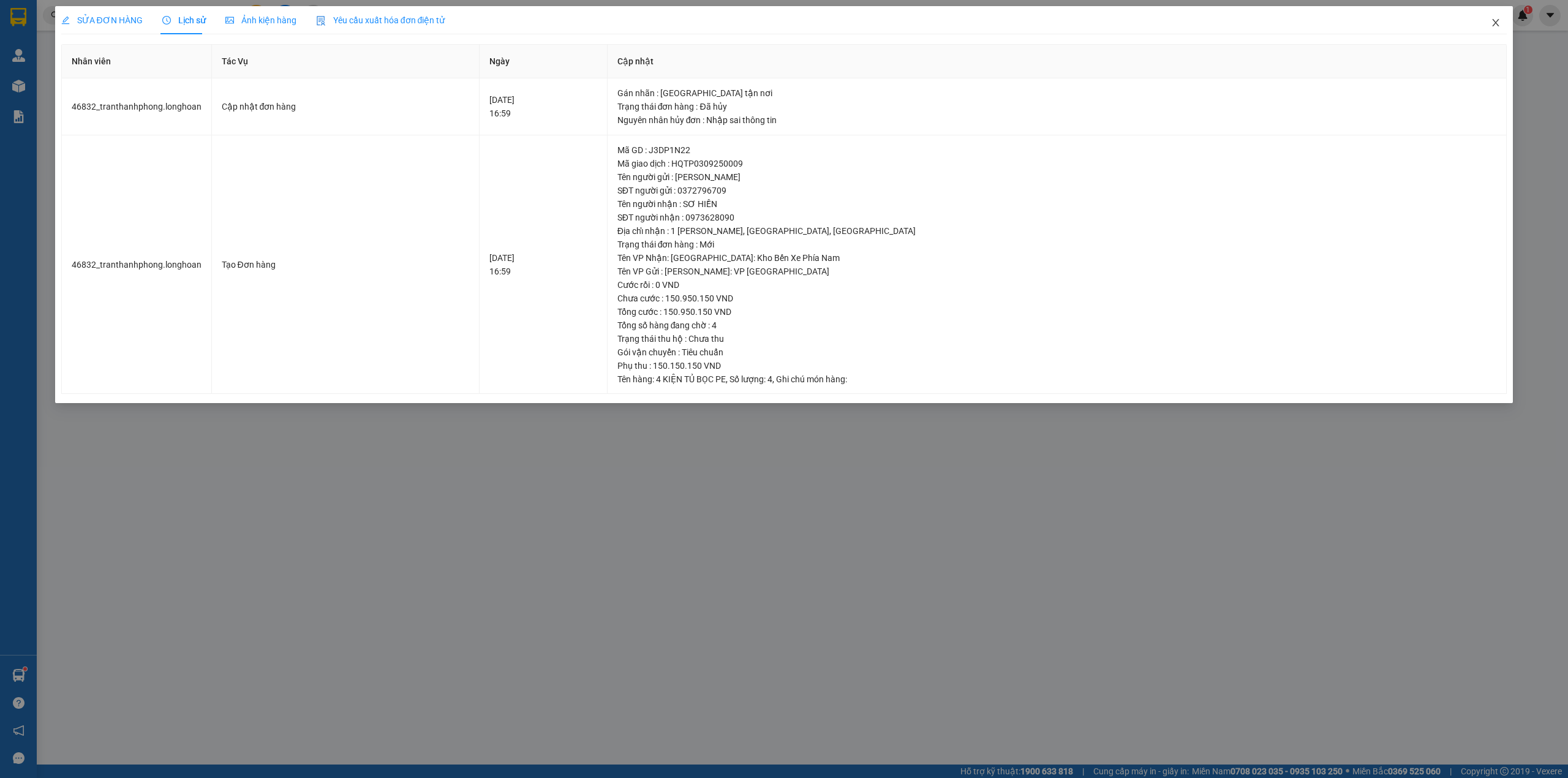
click at [1488, 23] on span "Close" at bounding box center [1495, 23] width 34 height 34
